Goal: Information Seeking & Learning: Learn about a topic

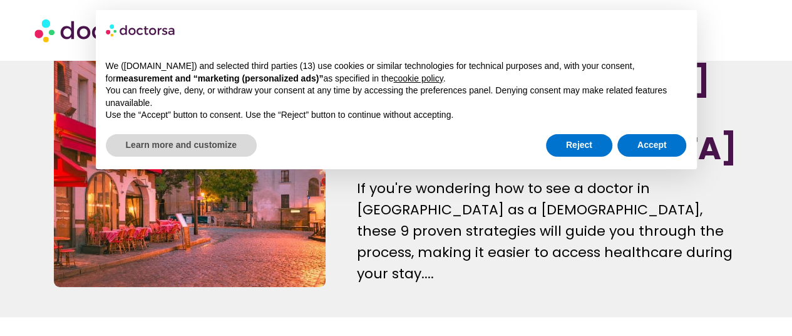
scroll to position [62, 0]
click at [640, 145] on button "Accept" at bounding box center [653, 145] width 70 height 23
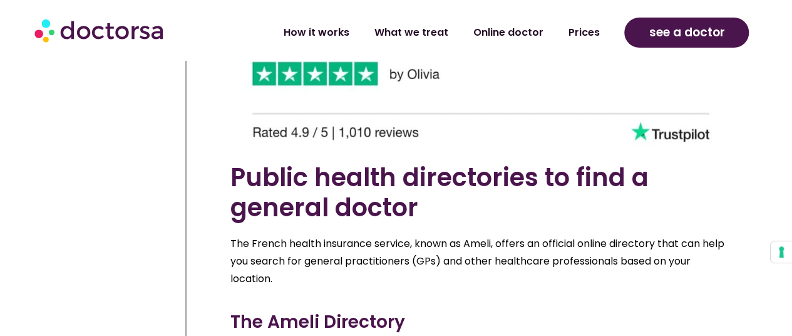
scroll to position [5449, 0]
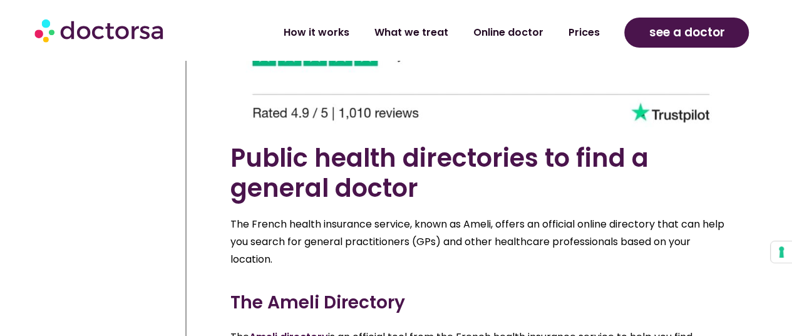
click at [289, 329] on link "Ameli directory" at bounding box center [288, 336] width 79 height 14
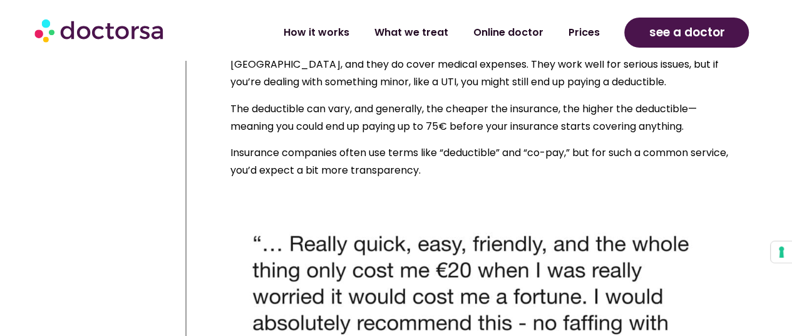
scroll to position [5073, 0]
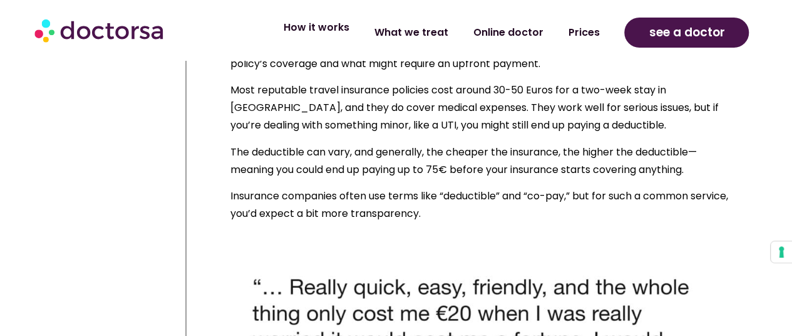
click at [328, 33] on link "How it works" at bounding box center [316, 27] width 91 height 29
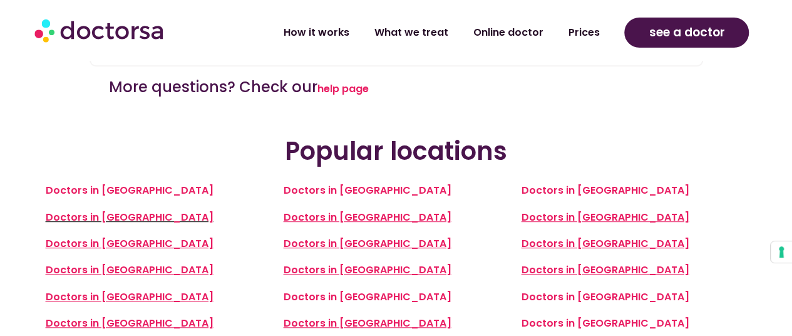
scroll to position [2693, 0]
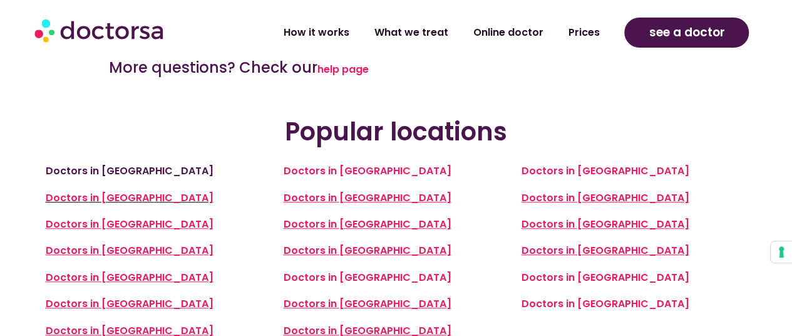
click at [97, 163] on link "Doctors in [GEOGRAPHIC_DATA]" at bounding box center [130, 170] width 168 height 14
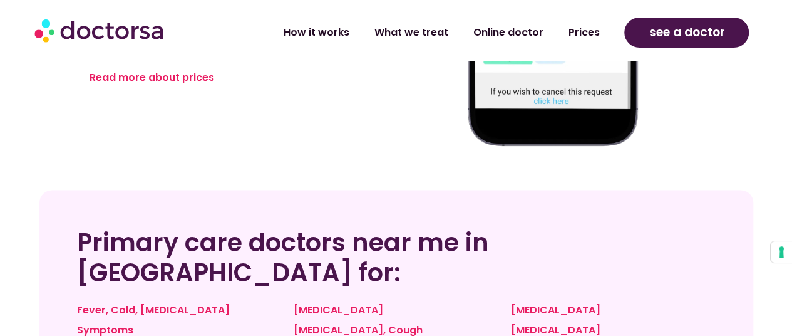
scroll to position [877, 0]
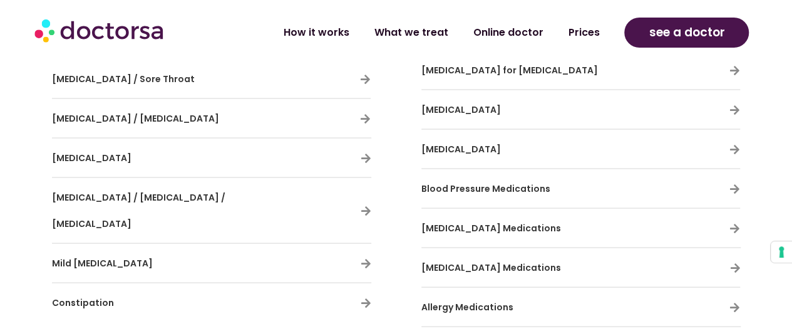
scroll to position [3570, 0]
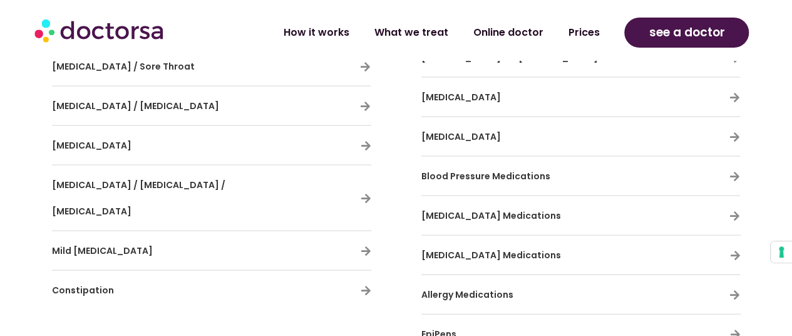
click at [499, 249] on span "[MEDICAL_DATA] Medications" at bounding box center [492, 255] width 140 height 13
click at [742, 212] on div "Doctors can handle prescription renewals for travelers who run out of medicatio…" at bounding box center [581, 283] width 332 height 994
click at [739, 250] on icon at bounding box center [735, 255] width 11 height 11
click at [738, 250] on icon at bounding box center [735, 255] width 11 height 11
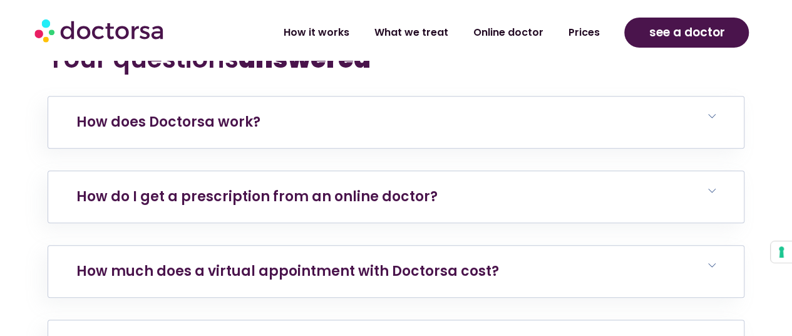
scroll to position [5073, 0]
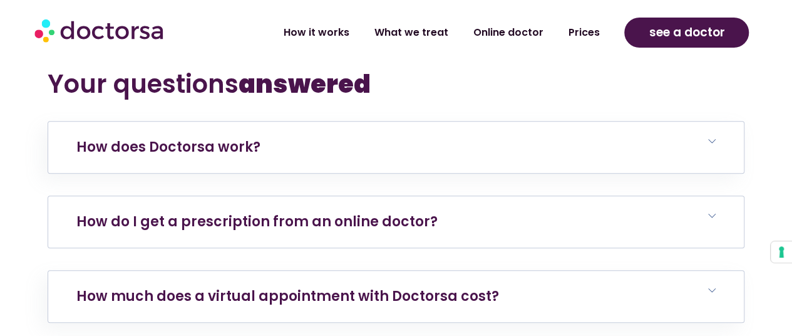
click at [710, 212] on icon at bounding box center [712, 216] width 8 height 8
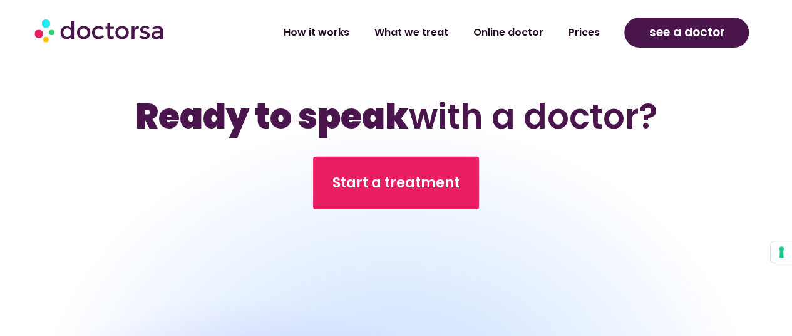
scroll to position [6013, 0]
